Goal: Transaction & Acquisition: Subscribe to service/newsletter

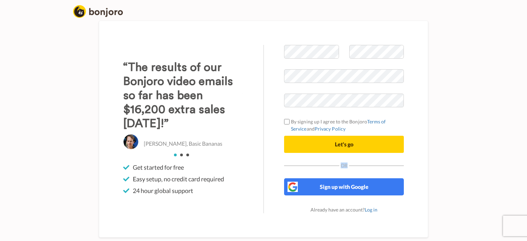
drag, startPoint x: 524, startPoint y: 124, endPoint x: 527, endPoint y: 161, distance: 36.8
click at [527, 161] on body "Welcome to Bonjoro By signing up I agree to the Bonjoro Terms of Service and Pr…" at bounding box center [263, 120] width 527 height 241
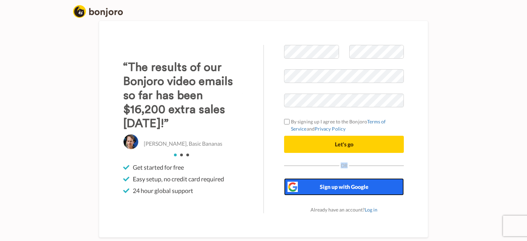
click at [351, 185] on span "Sign up with Google" at bounding box center [344, 187] width 49 height 7
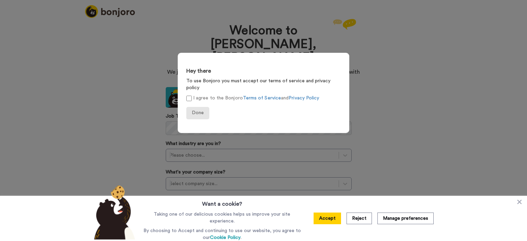
click at [199, 111] on form "Hey there To use Bonjoro you must accept our terms of service and privacy polic…" at bounding box center [264, 93] width 172 height 81
click at [198, 110] on span "Done" at bounding box center [198, 112] width 12 height 5
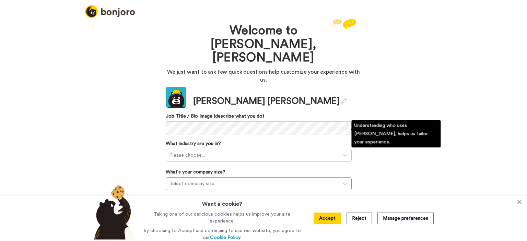
click at [193, 149] on div "Please choose..." at bounding box center [259, 155] width 186 height 13
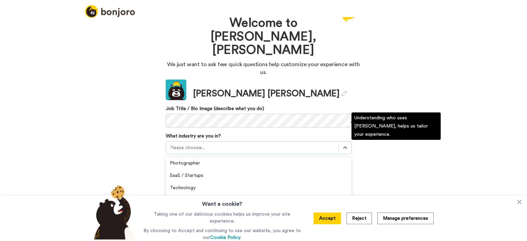
scroll to position [182, 0]
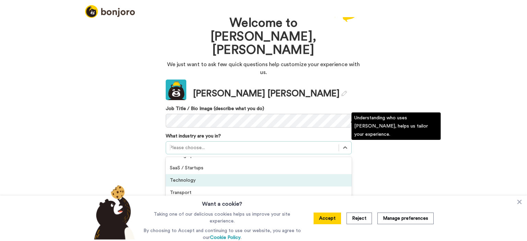
click at [238, 174] on div "Technology" at bounding box center [259, 180] width 186 height 12
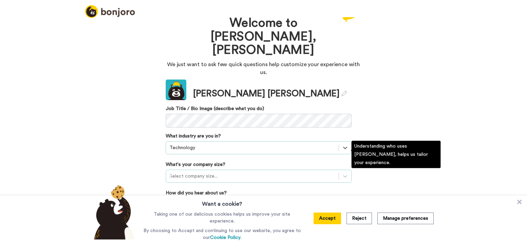
click at [206, 172] on div at bounding box center [252, 176] width 166 height 8
click at [207, 212] on div "51-200 employees" at bounding box center [259, 218] width 186 height 12
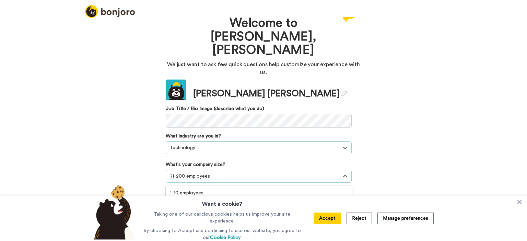
click at [213, 172] on div at bounding box center [252, 176] width 166 height 8
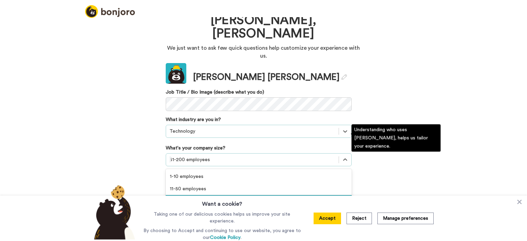
click at [242, 208] on div "Over 200 employees" at bounding box center [259, 214] width 186 height 12
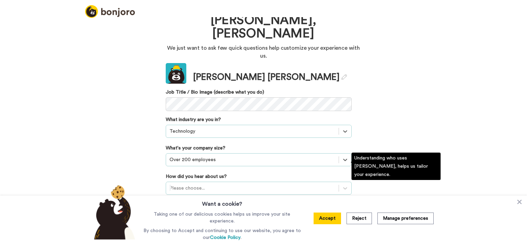
click at [225, 182] on div "Please choose..." at bounding box center [259, 188] width 186 height 13
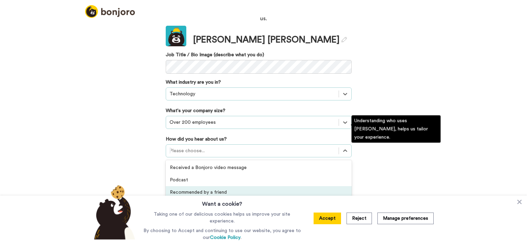
click at [226, 186] on div "Recommended by a friend" at bounding box center [259, 192] width 186 height 12
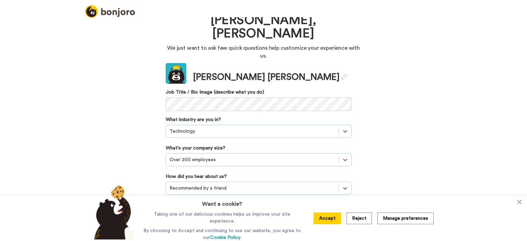
scroll to position [63, 0]
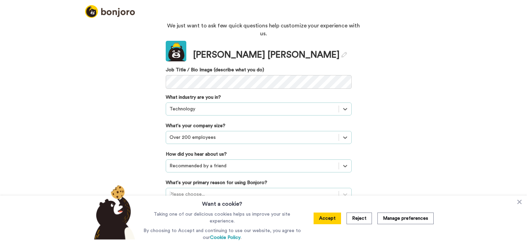
click at [326, 197] on div "Please choose..." at bounding box center [259, 194] width 186 height 13
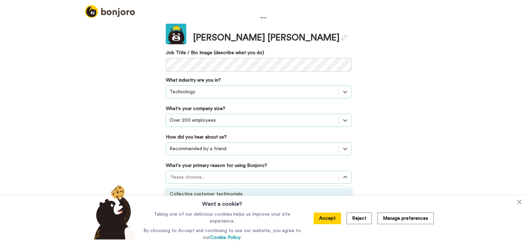
scroll to position [24, 0]
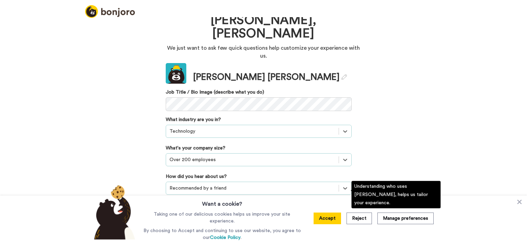
click at [321, 210] on div "Please choose..." at bounding box center [259, 216] width 186 height 13
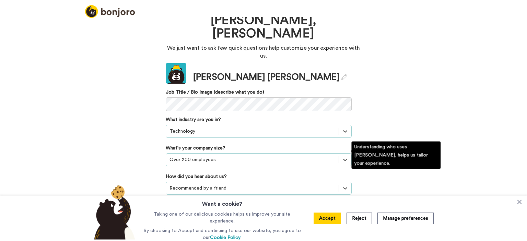
scroll to position [63, 0]
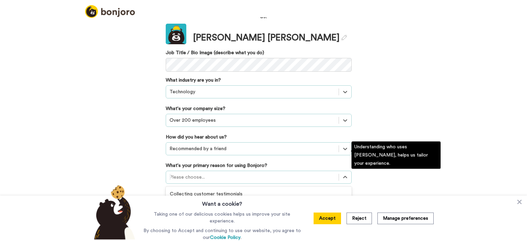
click at [253, 213] on div "Converting leads" at bounding box center [259, 219] width 186 height 12
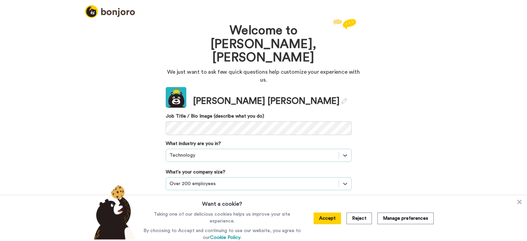
scroll to position [14, 0]
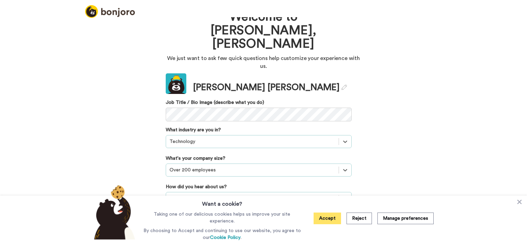
click at [332, 216] on button "Accept" at bounding box center [327, 219] width 27 height 12
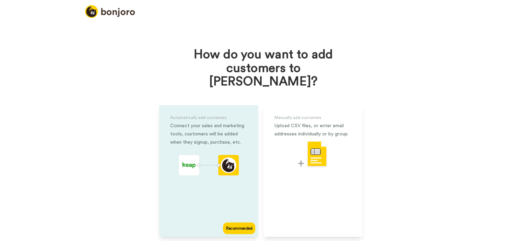
click at [242, 223] on div "Recommended" at bounding box center [239, 229] width 32 height 12
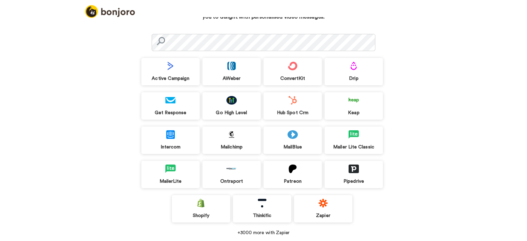
scroll to position [50, 0]
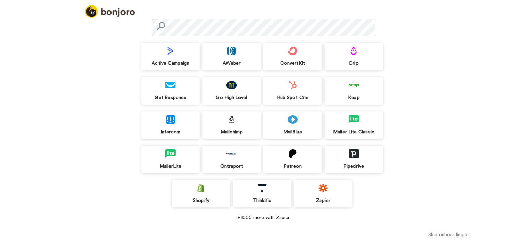
click at [318, 196] on div "Zapier" at bounding box center [323, 193] width 58 height 27
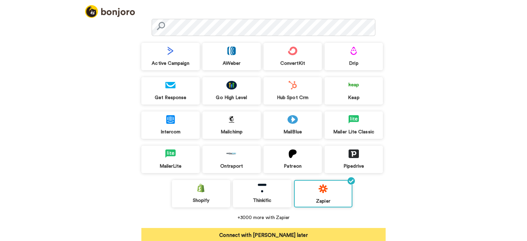
click at [277, 229] on button "Connect with [PERSON_NAME] later" at bounding box center [263, 235] width 244 height 14
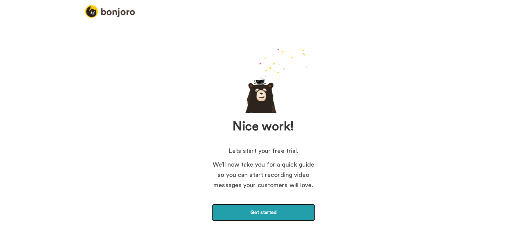
click at [271, 212] on link "Get started" at bounding box center [263, 212] width 103 height 17
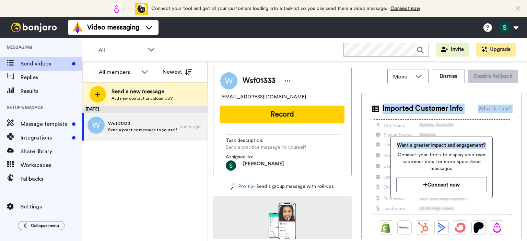
drag, startPoint x: 527, startPoint y: 92, endPoint x: 527, endPoint y: 116, distance: 23.7
click at [527, 139] on div "Move WORKSPACES View all Default Task List + Add a new workspace Dismiss Disabl…" at bounding box center [367, 151] width 319 height 179
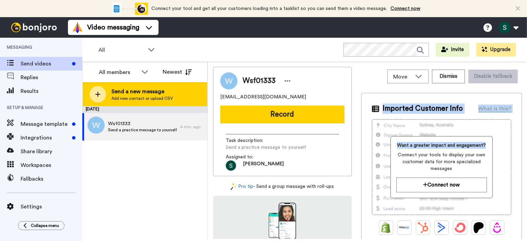
click at [112, 95] on span "Send a new message" at bounding box center [142, 91] width 61 height 8
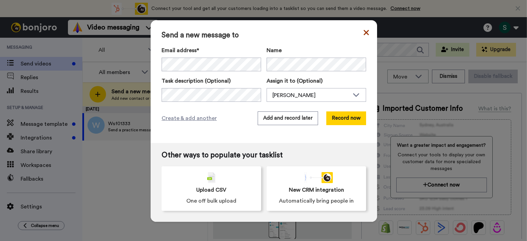
click at [364, 31] on icon at bounding box center [366, 32] width 5 height 5
